Goal: Transaction & Acquisition: Obtain resource

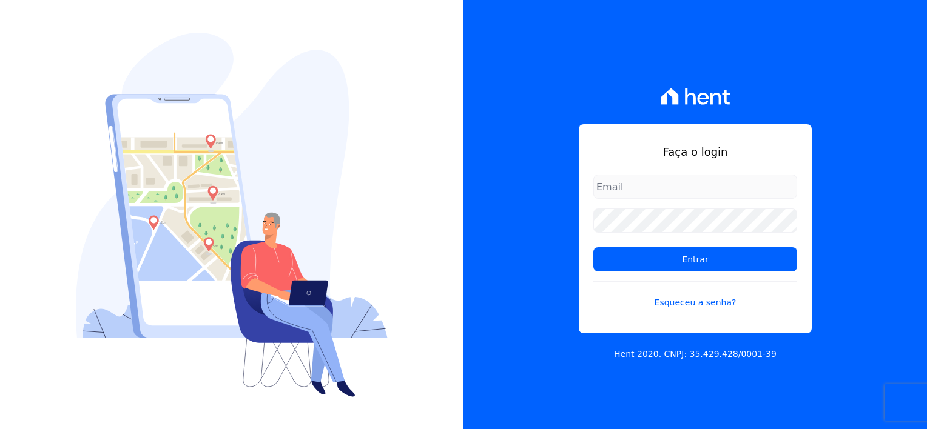
click at [668, 182] on input "email" at bounding box center [695, 187] width 204 height 24
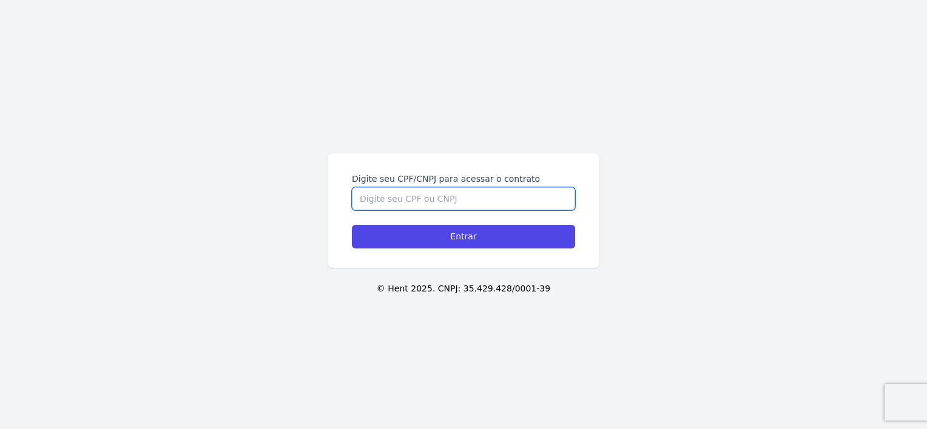
click at [412, 198] on input "Digite seu CPF/CNPJ para acessar o contrato" at bounding box center [463, 198] width 223 height 23
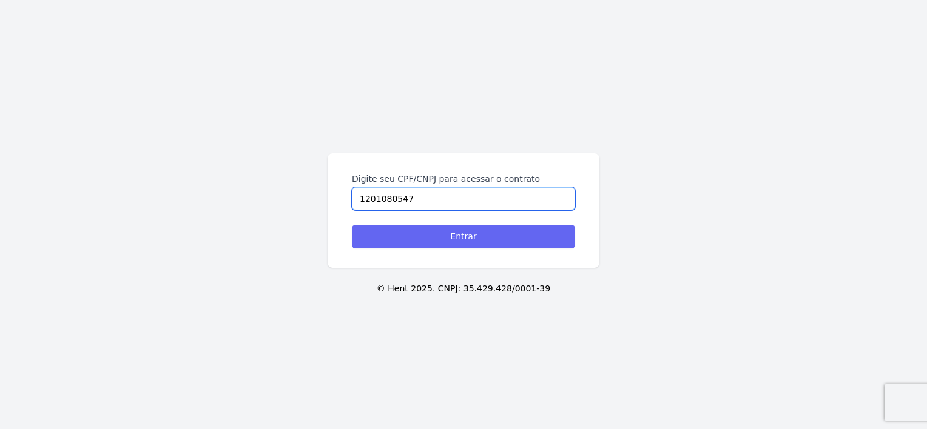
type input "1201080547"
click at [426, 236] on input "Entrar" at bounding box center [463, 237] width 223 height 24
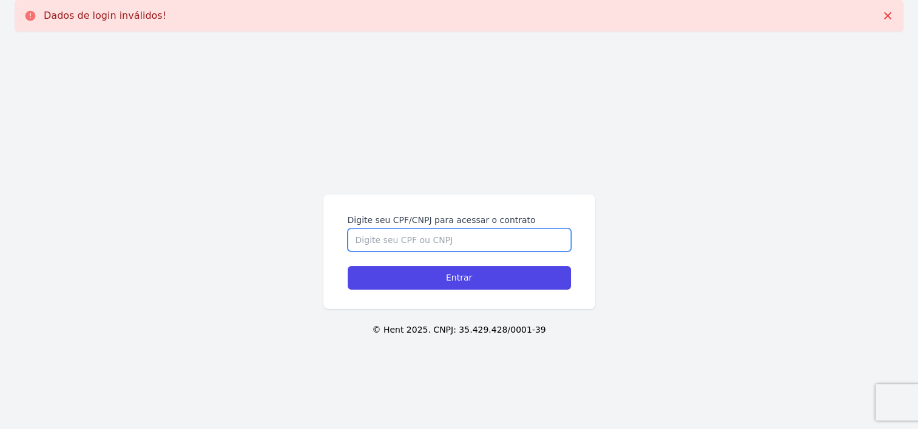
drag, startPoint x: 502, startPoint y: 240, endPoint x: 410, endPoint y: 225, distance: 93.4
click at [409, 230] on input "Digite seu CPF/CNPJ para acessar o contrato" at bounding box center [458, 240] width 223 height 23
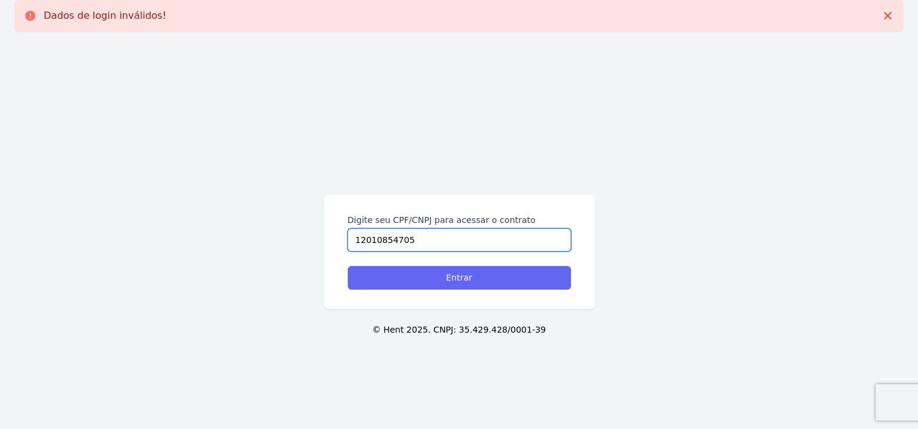
type input "12010854705"
click at [529, 279] on input "Entrar" at bounding box center [458, 278] width 223 height 24
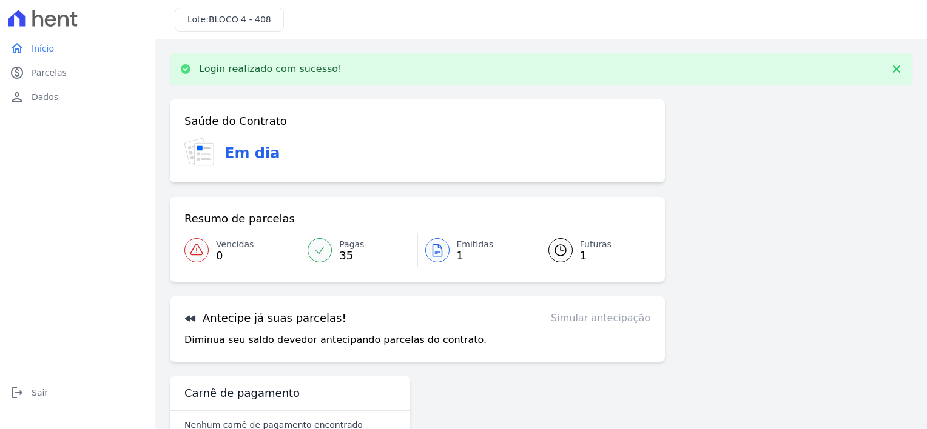
click at [357, 249] on span "Pagas" at bounding box center [351, 244] width 25 height 13
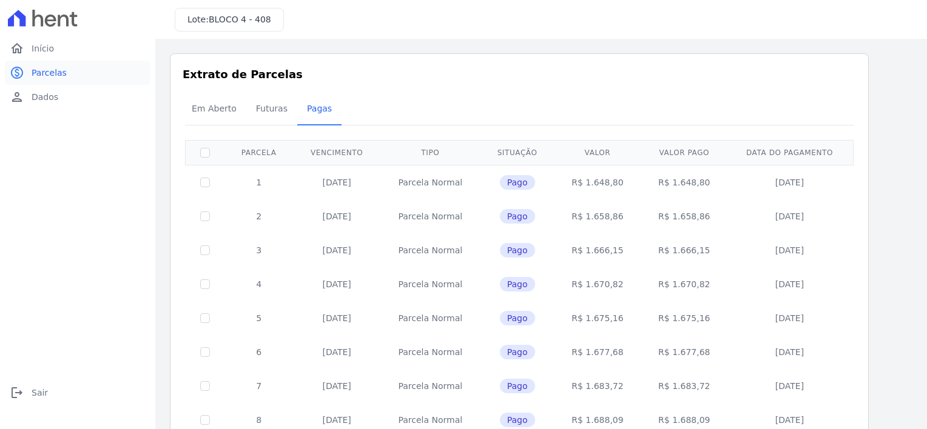
click at [56, 77] on span "Parcelas" at bounding box center [49, 73] width 35 height 12
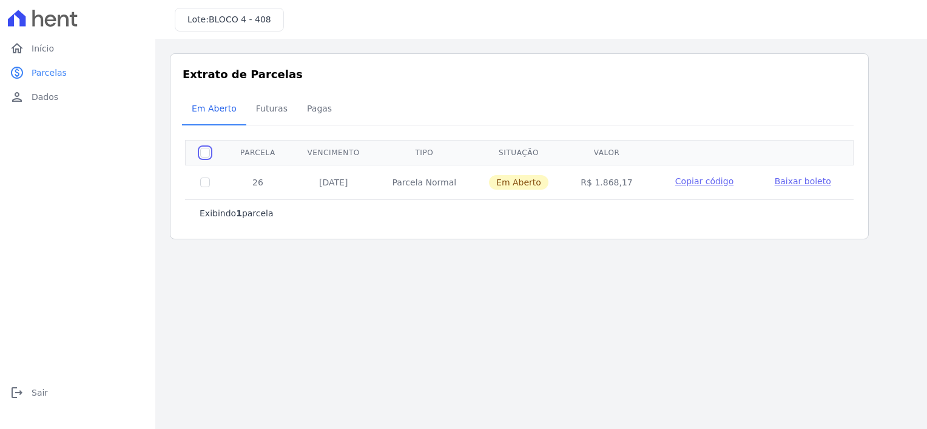
click at [204, 154] on input "checkbox" at bounding box center [205, 153] width 10 height 10
checkbox input "true"
click at [787, 186] on span "Baixar boleto" at bounding box center [802, 181] width 56 height 10
